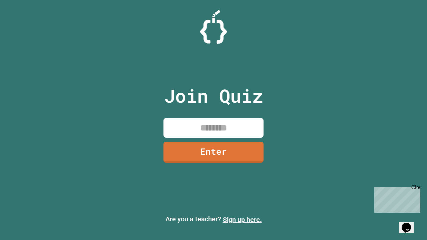
click at [242, 220] on link "Sign up here." at bounding box center [242, 220] width 39 height 8
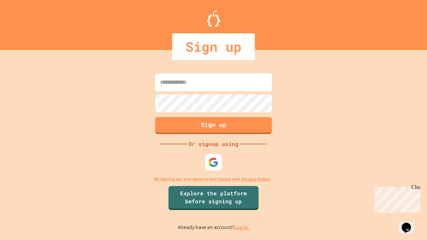
click at [242, 227] on link "Log in." at bounding box center [241, 227] width 15 height 7
